Goal: Information Seeking & Learning: Understand process/instructions

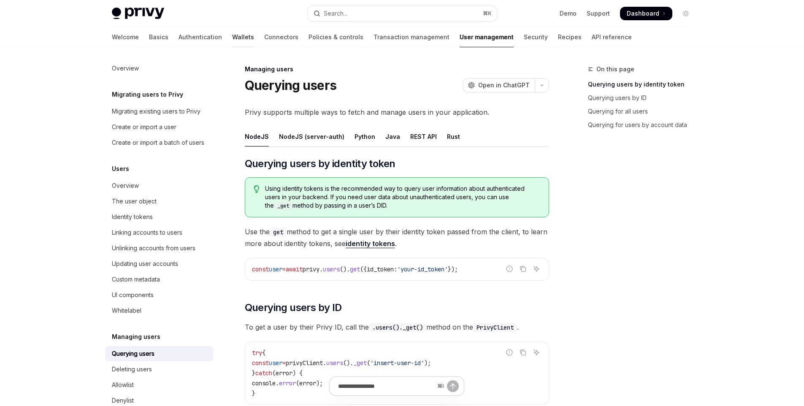
scroll to position [46, 0]
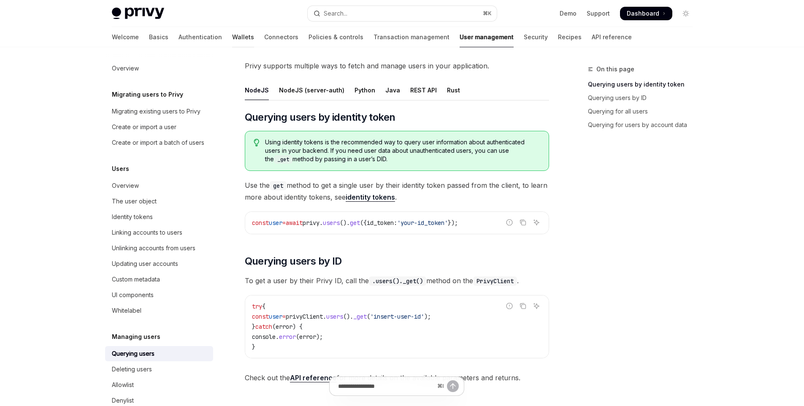
click at [232, 35] on link "Wallets" at bounding box center [243, 37] width 22 height 20
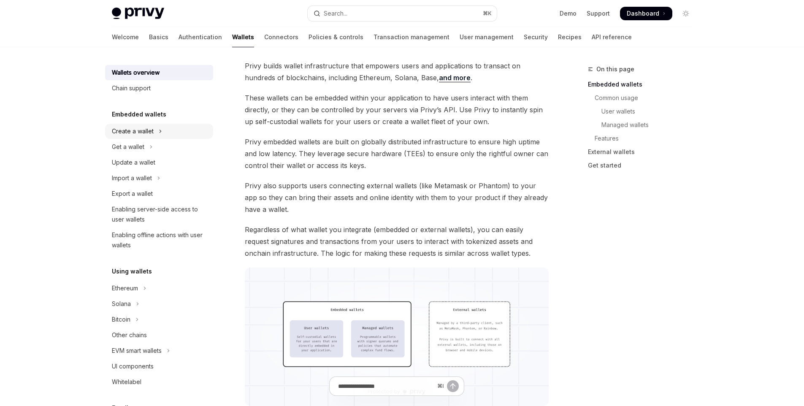
click at [148, 131] on div "Create a wallet" at bounding box center [133, 131] width 42 height 10
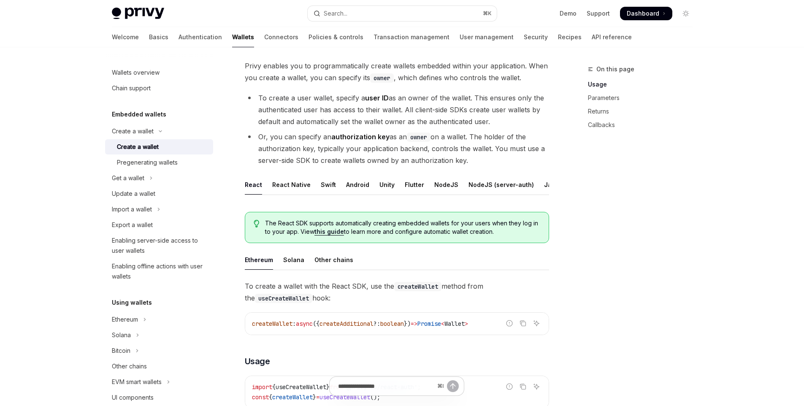
click at [149, 152] on link "Create a wallet" at bounding box center [159, 146] width 108 height 15
click at [159, 162] on div "Pregenerating wallets" at bounding box center [147, 162] width 61 height 10
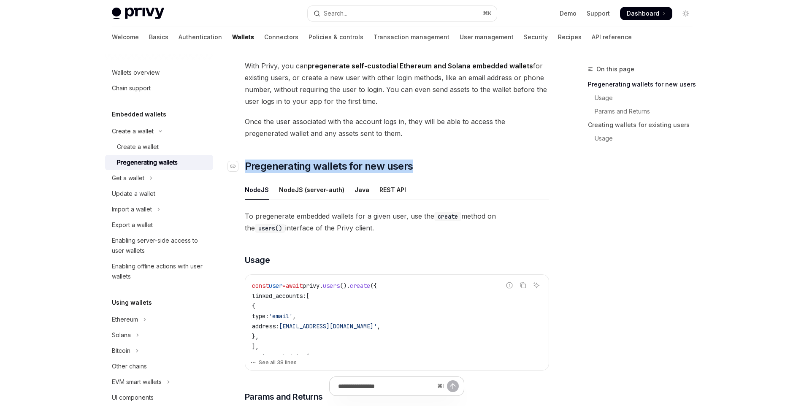
drag, startPoint x: 378, startPoint y: 166, endPoint x: 241, endPoint y: 167, distance: 137.2
click at [245, 167] on h2 "​ Pregenerating wallets for new users" at bounding box center [397, 167] width 304 height 14
click at [236, 173] on div at bounding box center [236, 173] width 0 height 0
click at [410, 150] on div "With Privy, you can pregenerate self-custodial Ethereum and Solana embedded wal…" at bounding box center [397, 382] width 304 height 644
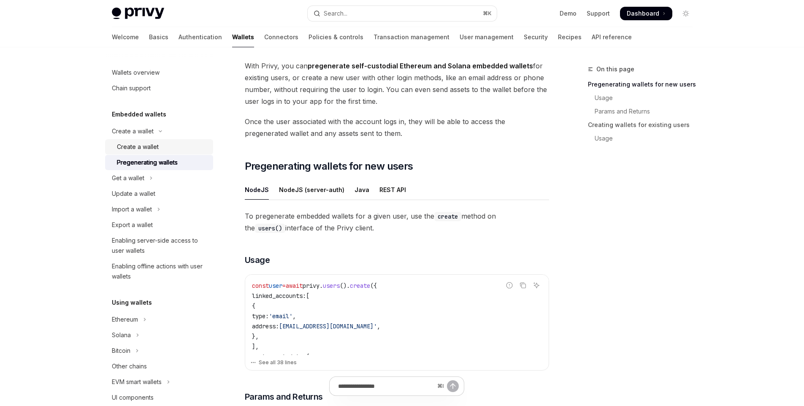
click at [147, 149] on div "Create a wallet" at bounding box center [138, 147] width 42 height 10
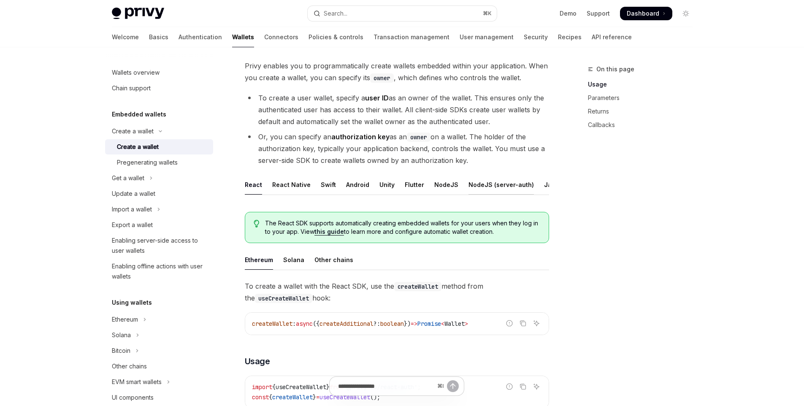
click at [469, 185] on div "NodeJS (server-auth)" at bounding box center [501, 185] width 65 height 20
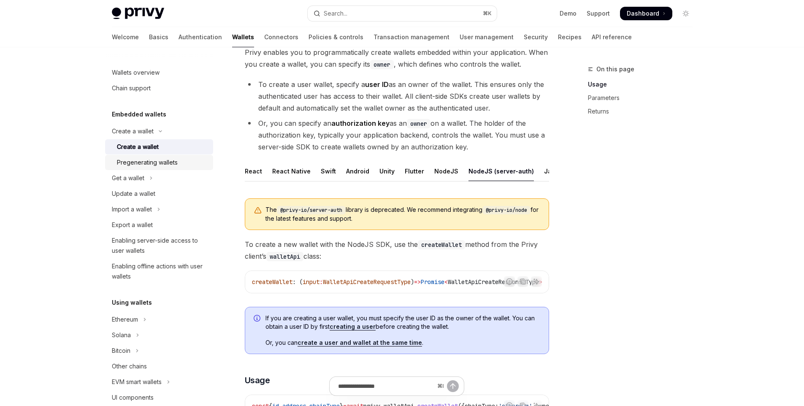
scroll to position [67, 0]
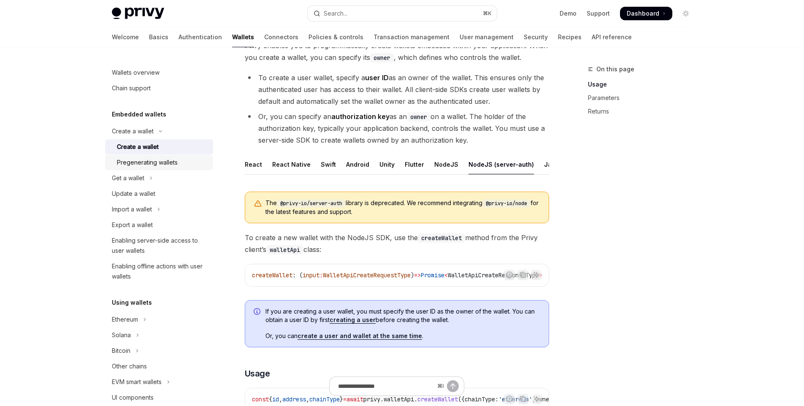
click at [187, 159] on div "Pregenerating wallets" at bounding box center [162, 162] width 91 height 10
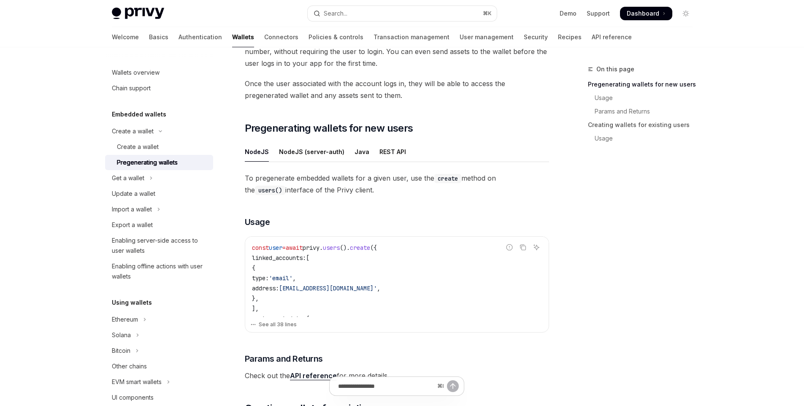
scroll to position [102, 0]
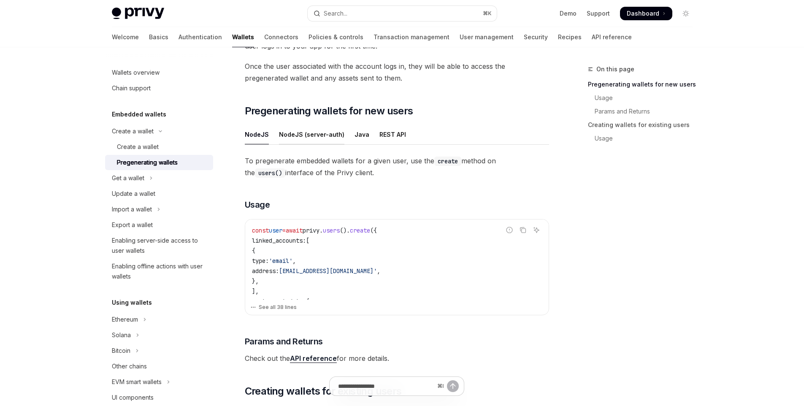
click at [327, 133] on div "NodeJS (server-auth)" at bounding box center [311, 135] width 65 height 20
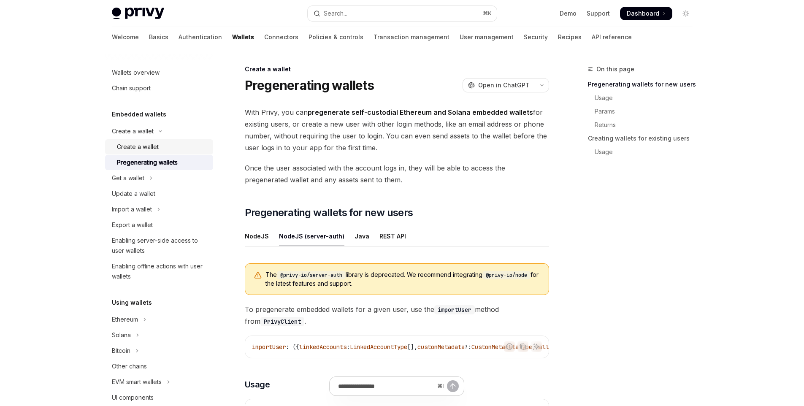
click at [137, 145] on div "Create a wallet" at bounding box center [138, 147] width 42 height 10
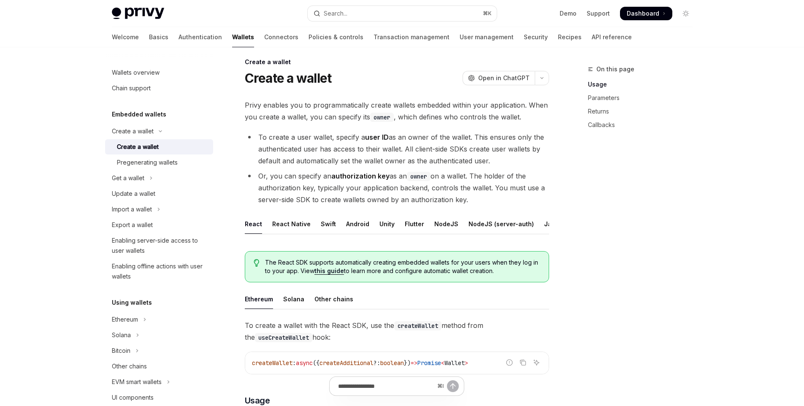
scroll to position [15, 0]
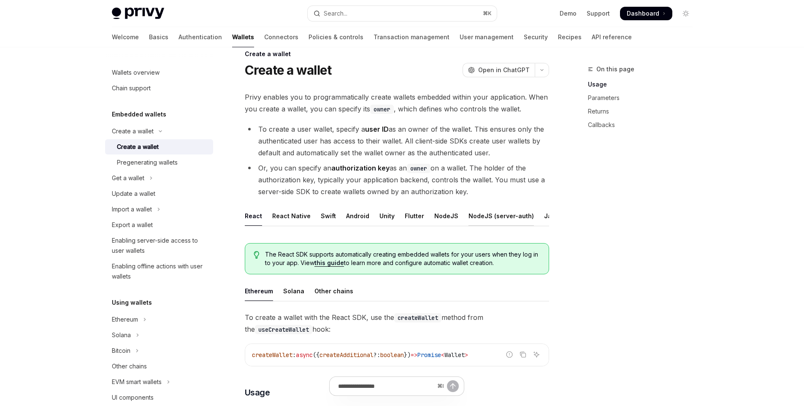
click at [469, 216] on div "NodeJS (server-auth)" at bounding box center [501, 216] width 65 height 20
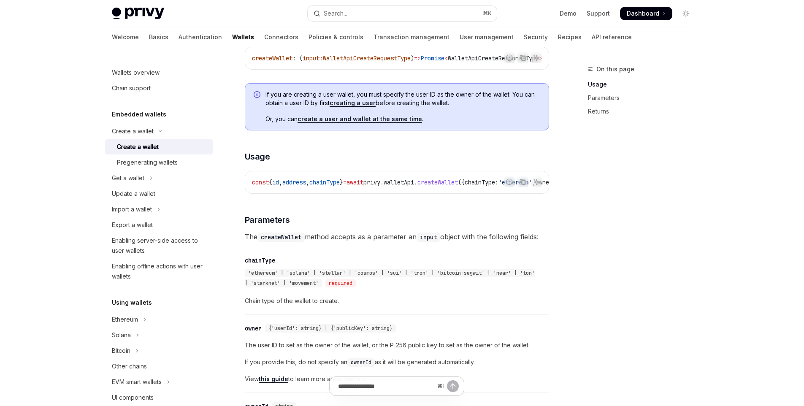
scroll to position [321, 0]
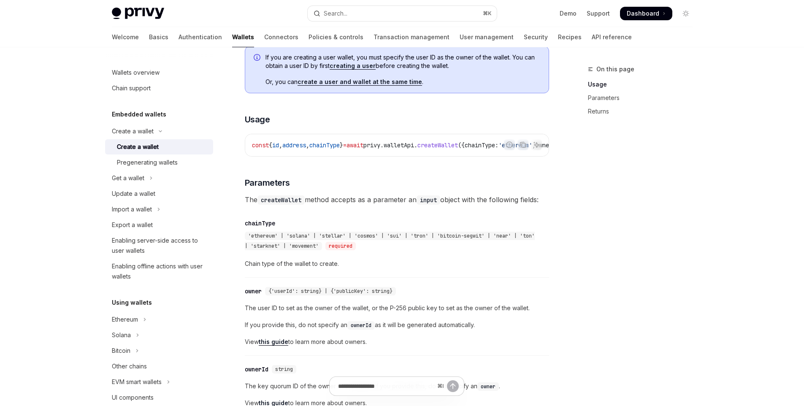
drag, startPoint x: 358, startPoint y: 171, endPoint x: 367, endPoint y: 171, distance: 9.7
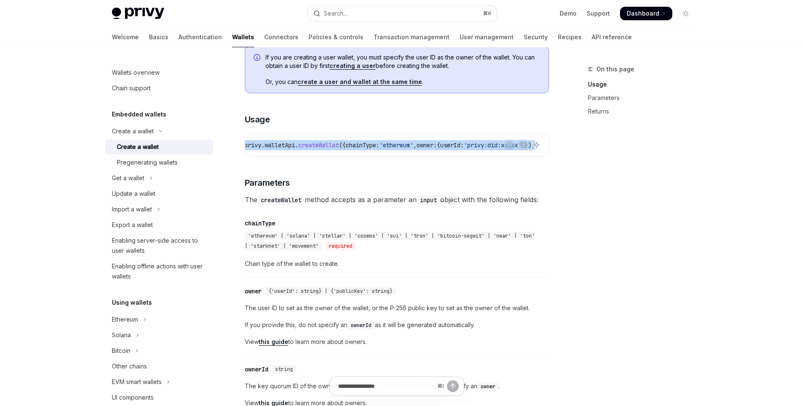
drag, startPoint x: 427, startPoint y: 169, endPoint x: 489, endPoint y: 167, distance: 61.7
click at [442, 150] on code "const { id , address , chainType } = await privy . walletApi . createWallet ({ …" at bounding box center [344, 145] width 422 height 10
drag, startPoint x: 375, startPoint y: 153, endPoint x: 516, endPoint y: 155, distance: 141.5
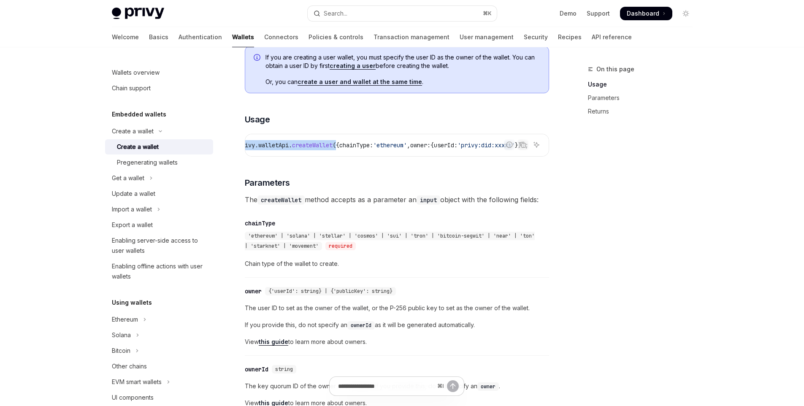
click at [516, 149] on span "const { id , address , chainType } = await privy . walletApi . createWallet ({ …" at bounding box center [328, 145] width 402 height 8
copy span "{ chainType: 'ethereum' , owner: { userId: 'privy:did:xxxxx'"
click at [144, 176] on div "Get a wallet" at bounding box center [128, 178] width 33 height 10
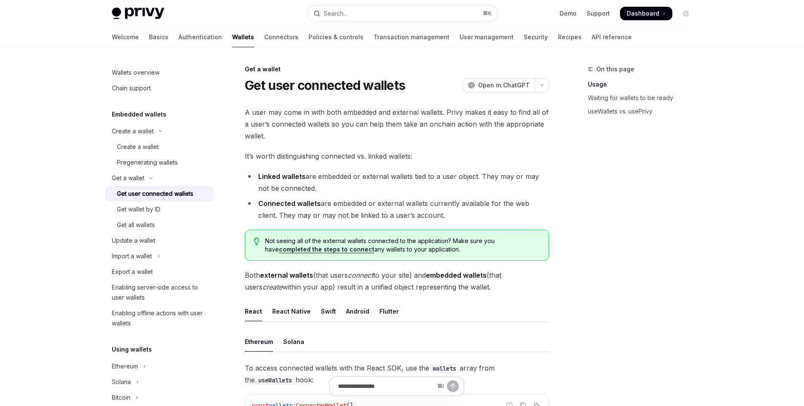
click at [159, 196] on div "Get user connected wallets" at bounding box center [155, 194] width 76 height 10
click at [163, 230] on link "Get all wallets" at bounding box center [159, 224] width 108 height 15
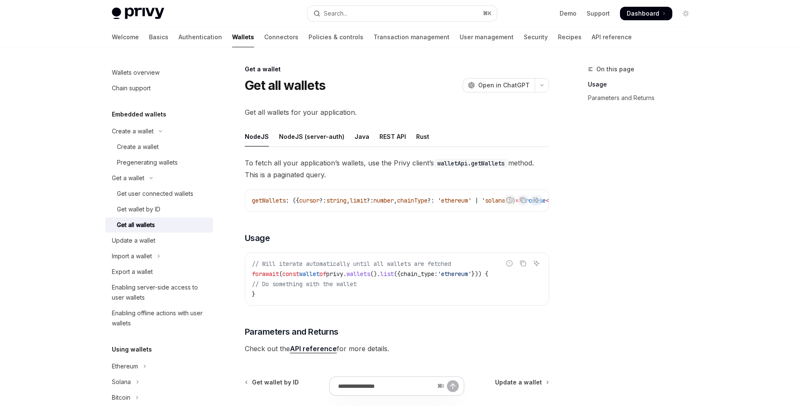
click at [331, 211] on div "getWallets : ({ cursor ?: string , limit ?: number , chainType ?: ' ethereum ' …" at bounding box center [397, 201] width 304 height 22
click at [313, 127] on div "NodeJS (server-auth)" at bounding box center [311, 137] width 65 height 20
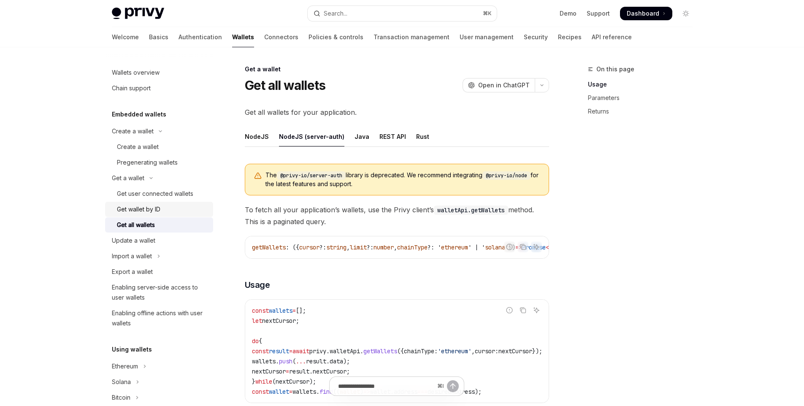
click at [153, 212] on div "Get wallet by ID" at bounding box center [138, 209] width 43 height 10
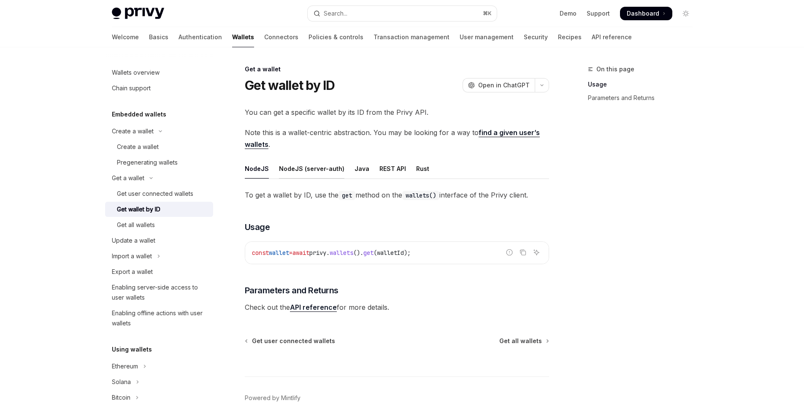
click at [308, 169] on div "NodeJS (server-auth)" at bounding box center [311, 169] width 65 height 20
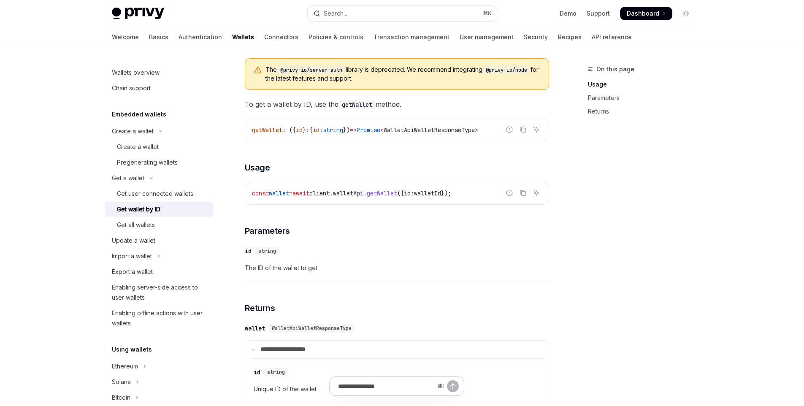
scroll to position [142, 0]
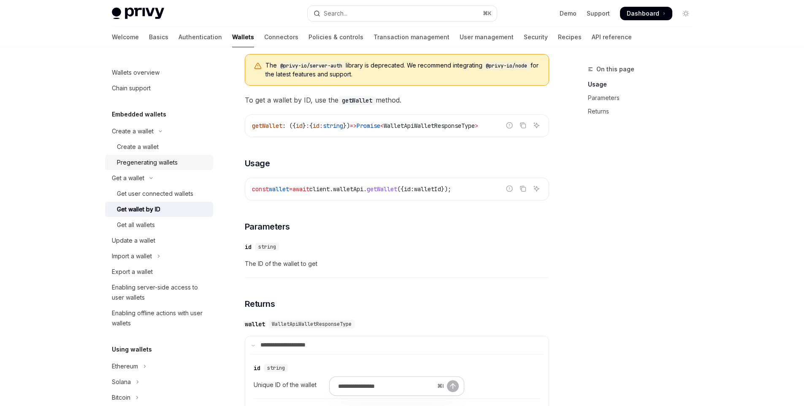
click at [171, 169] on link "Pregenerating wallets" at bounding box center [159, 162] width 108 height 15
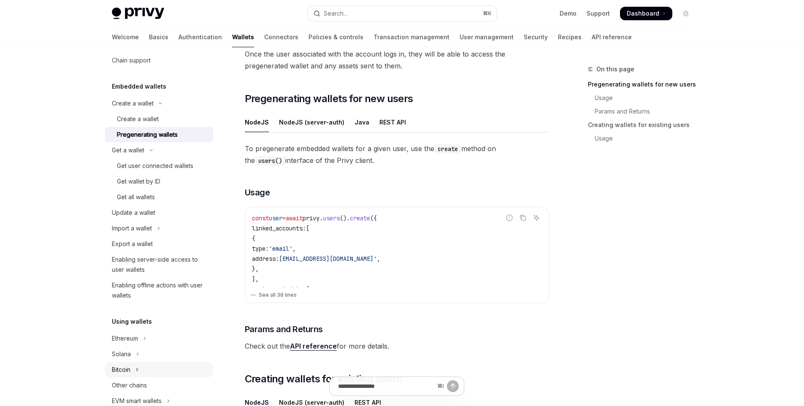
scroll to position [38, 0]
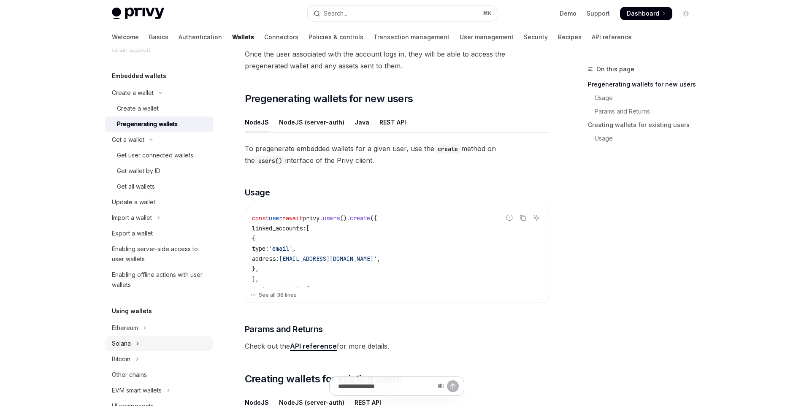
click at [148, 346] on button "Solana" at bounding box center [159, 343] width 108 height 15
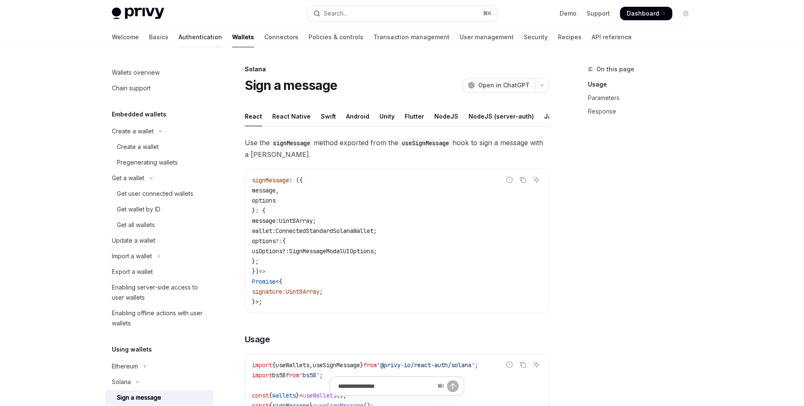
click at [179, 37] on link "Authentication" at bounding box center [200, 37] width 43 height 20
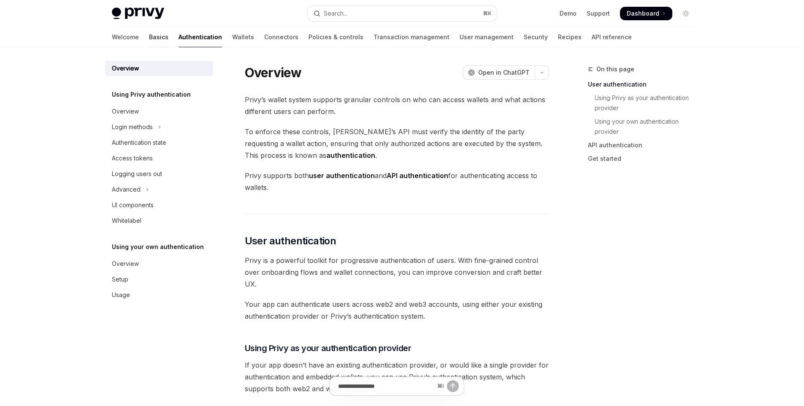
click at [149, 38] on link "Basics" at bounding box center [158, 37] width 19 height 20
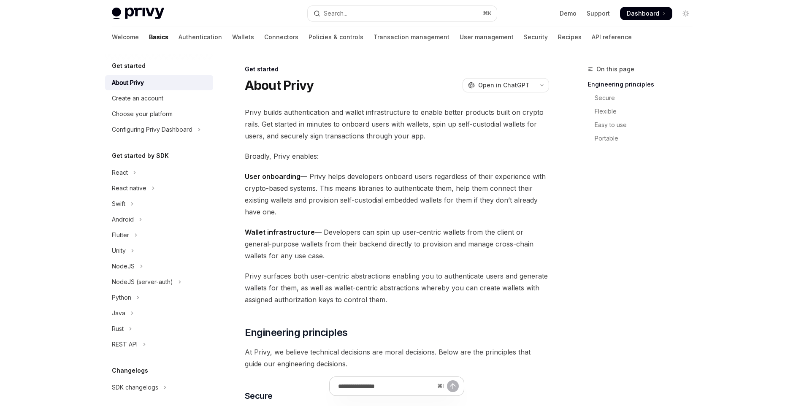
click at [186, 39] on div "Welcome Basics Authentication Wallets Connectors Policies & controls Transactio…" at bounding box center [372, 37] width 520 height 20
click at [232, 36] on link "Wallets" at bounding box center [243, 37] width 22 height 20
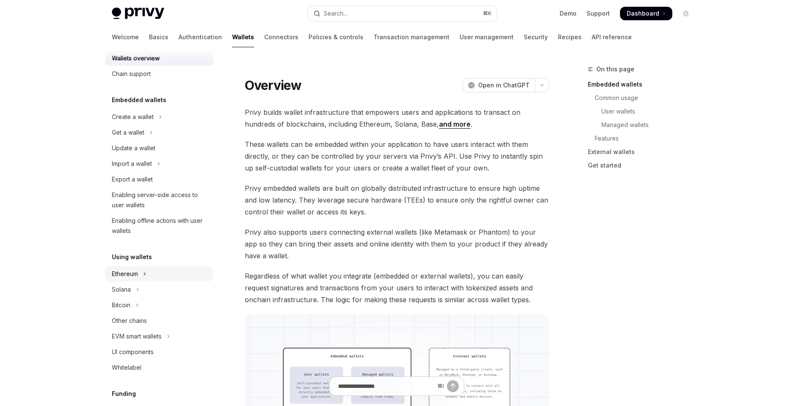
scroll to position [20, 0]
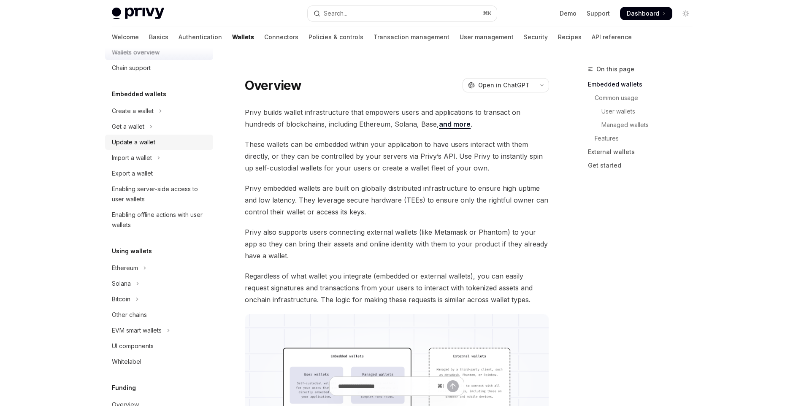
click at [159, 143] on div "Update a wallet" at bounding box center [160, 142] width 96 height 10
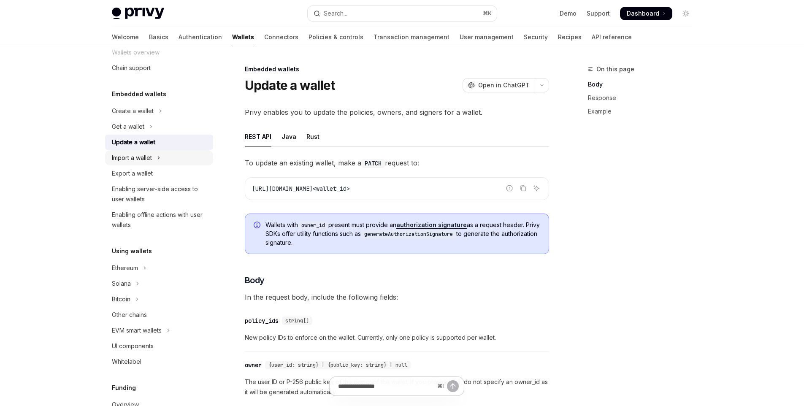
click at [128, 160] on div "Import a wallet" at bounding box center [132, 158] width 40 height 10
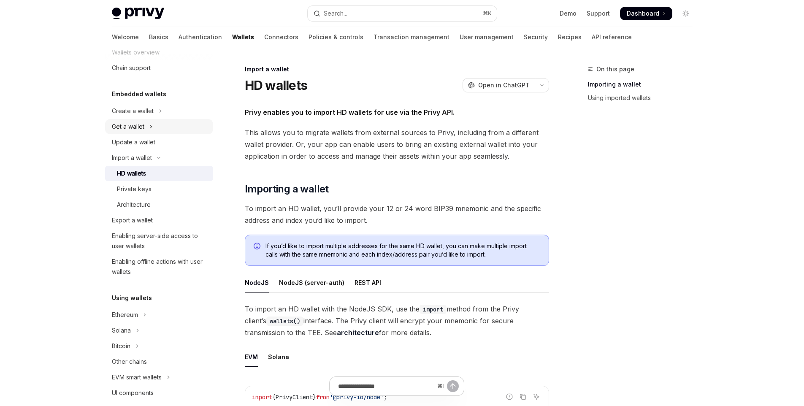
click at [141, 129] on div "Get a wallet" at bounding box center [128, 127] width 33 height 10
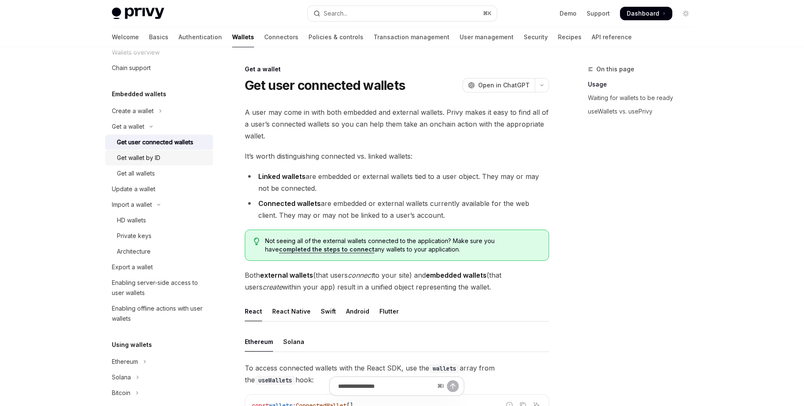
click at [158, 160] on div "Get wallet by ID" at bounding box center [138, 158] width 43 height 10
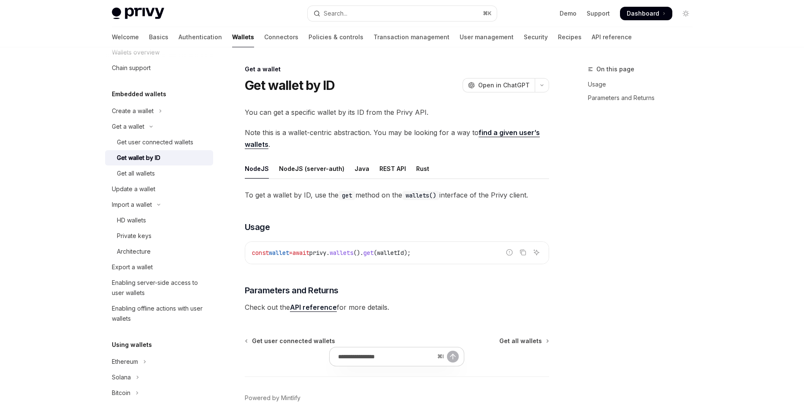
type textarea "*"
click at [404, 253] on span "walletId" at bounding box center [390, 253] width 27 height 8
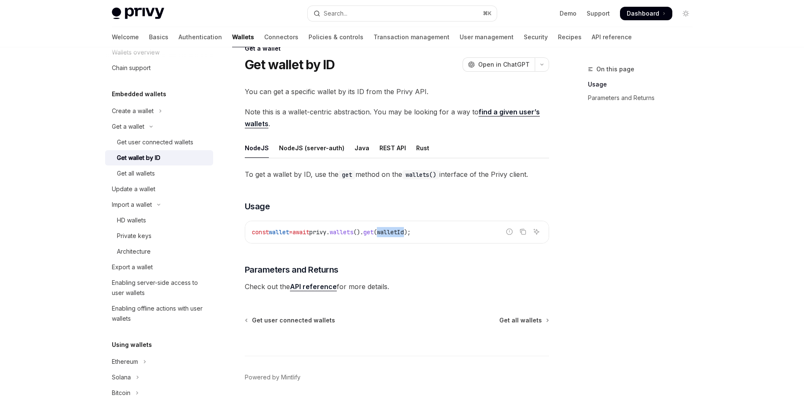
scroll to position [40, 0]
